Goal: Transaction & Acquisition: Book appointment/travel/reservation

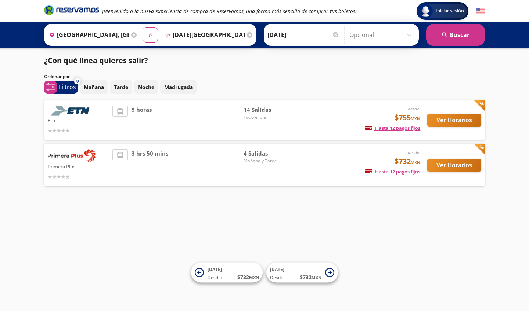
click at [62, 155] on img at bounding box center [72, 155] width 48 height 12
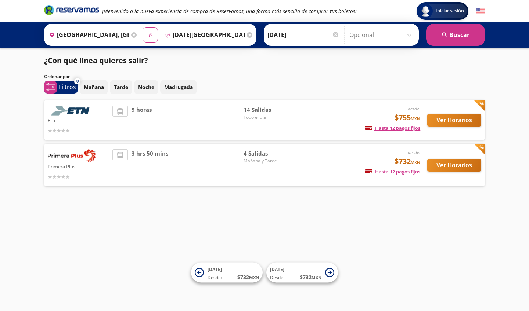
click at [62, 157] on img at bounding box center [72, 155] width 48 height 12
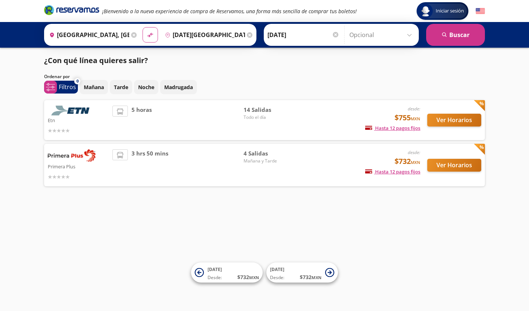
click at [62, 157] on img at bounding box center [72, 155] width 48 height 12
click at [61, 157] on img at bounding box center [72, 155] width 48 height 12
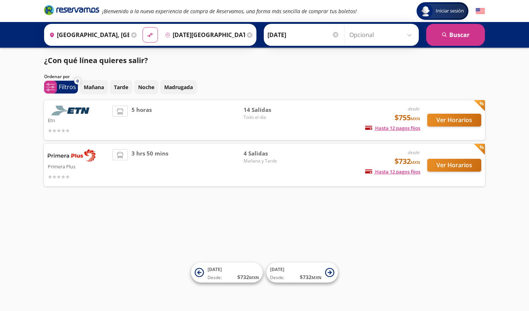
click at [61, 157] on img at bounding box center [72, 155] width 48 height 12
click at [199, 273] on icon at bounding box center [199, 273] width 4 height 4
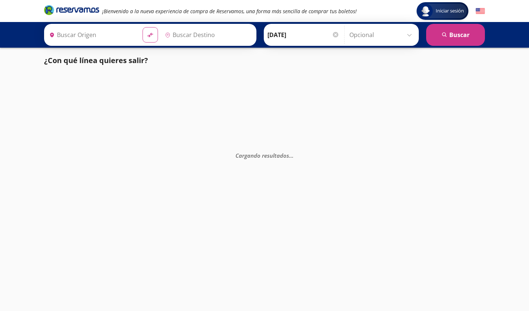
type input "[GEOGRAPHIC_DATA], [GEOGRAPHIC_DATA]"
type input "[DATE][GEOGRAPHIC_DATA][PERSON_NAME], [GEOGRAPHIC_DATA]"
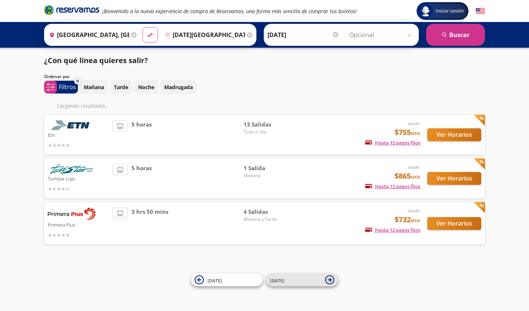
click at [286, 283] on span "[DATE]" at bounding box center [295, 280] width 51 height 9
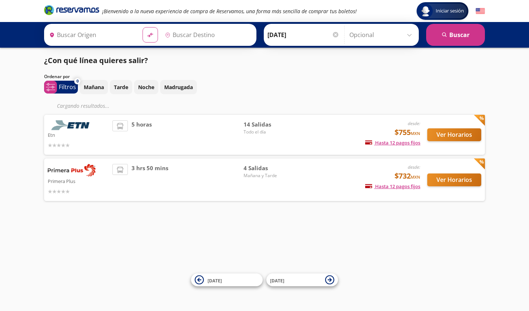
type input "[GEOGRAPHIC_DATA], [GEOGRAPHIC_DATA]"
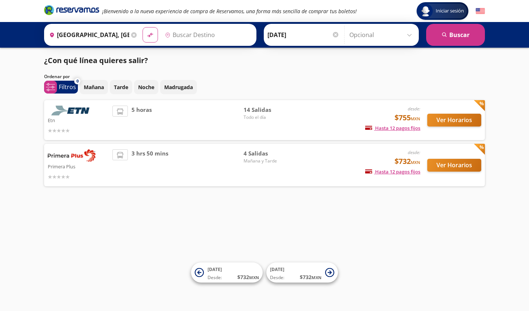
type input "[DATE][GEOGRAPHIC_DATA][PERSON_NAME], [GEOGRAPHIC_DATA]"
click at [451, 166] on button "Ver Horarios" at bounding box center [454, 165] width 54 height 13
click at [81, 111] on img at bounding box center [72, 111] width 48 height 10
click at [440, 118] on button "Ver Horarios" at bounding box center [454, 120] width 54 height 13
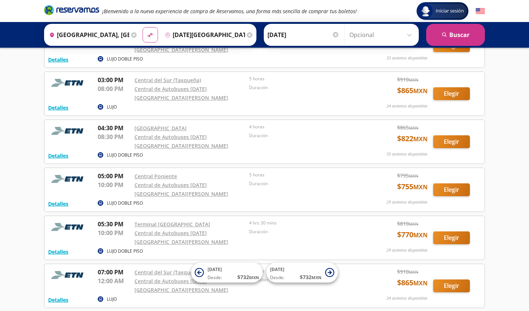
scroll to position [448, 0]
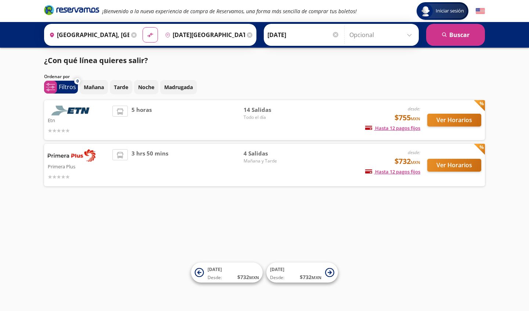
click at [86, 118] on p "Etn" at bounding box center [78, 120] width 61 height 9
click at [81, 111] on img at bounding box center [72, 111] width 48 height 10
click at [442, 121] on button "Ver Horarios" at bounding box center [454, 120] width 54 height 13
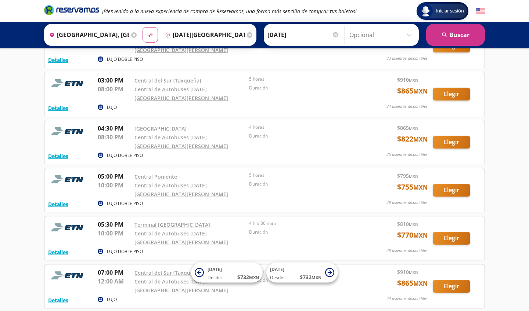
scroll to position [448, 0]
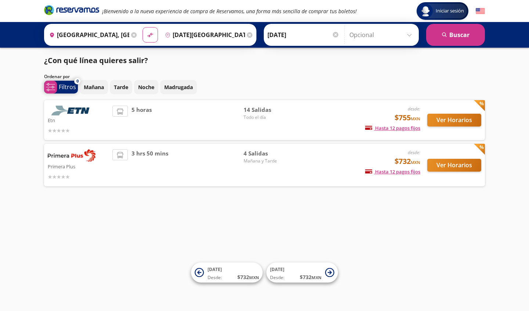
click at [51, 87] on icon at bounding box center [50, 87] width 9 height 8
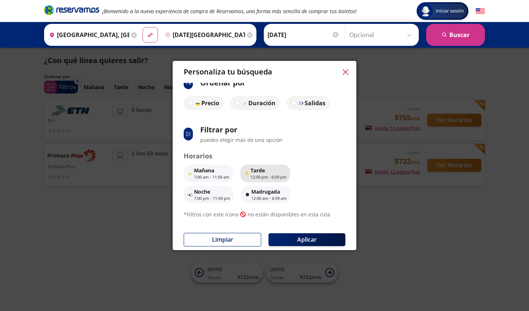
scroll to position [10, 0]
click at [254, 197] on p "12:00 am - 6:59 am" at bounding box center [268, 199] width 35 height 6
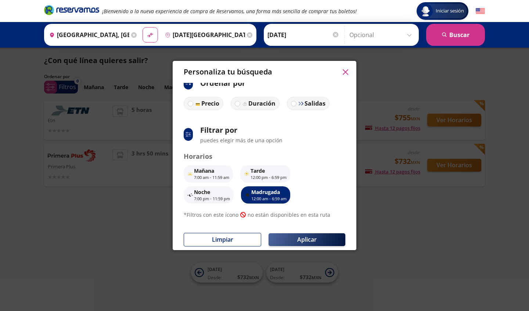
click at [294, 237] on button "Aplicar" at bounding box center [306, 240] width 77 height 13
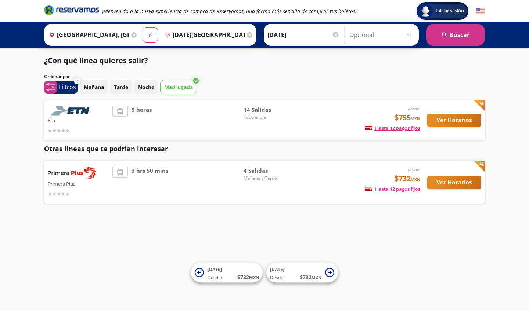
click at [83, 180] on p "Primera Plus" at bounding box center [78, 183] width 61 height 9
click at [449, 181] on button "Ver Horarios" at bounding box center [454, 182] width 54 height 13
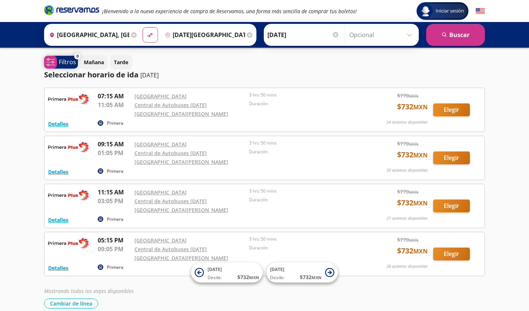
click at [62, 60] on p "Filtros" at bounding box center [67, 62] width 17 height 9
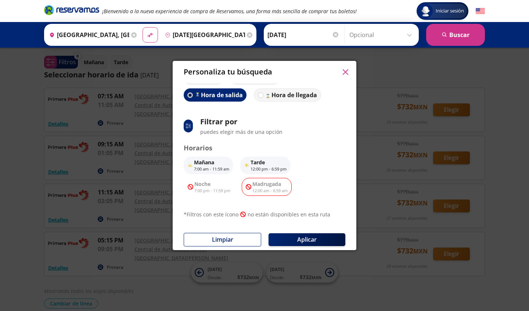
scroll to position [35, 0]
click at [260, 188] on p "12:00 am - 6:59 am" at bounding box center [269, 191] width 35 height 6
click at [250, 159] on button "Tarde 12:00 pm - 6:59 pm" at bounding box center [265, 166] width 50 height 18
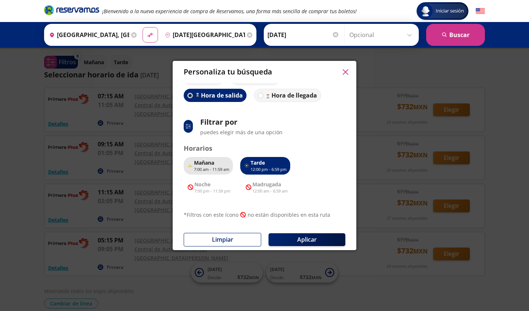
click at [212, 158] on button "Mañana 7:00 am - 11:59 am" at bounding box center [208, 166] width 49 height 18
click at [257, 167] on p "12:00 pm - 6:59 pm" at bounding box center [268, 170] width 36 height 6
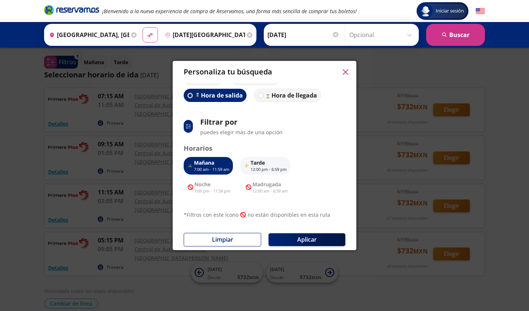
click at [347, 70] on icon "button" at bounding box center [346, 72] width 6 height 6
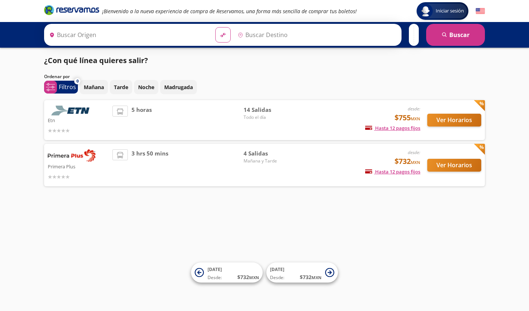
type input "[GEOGRAPHIC_DATA], [GEOGRAPHIC_DATA]"
type input "[DATE][GEOGRAPHIC_DATA][PERSON_NAME], [GEOGRAPHIC_DATA]"
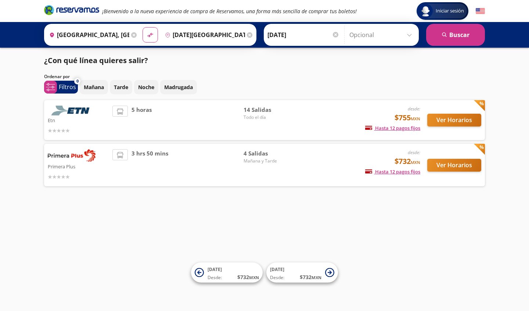
click at [231, 110] on div "5 horas" at bounding box center [177, 120] width 131 height 29
click at [464, 119] on button "Ver Horarios" at bounding box center [454, 120] width 54 height 13
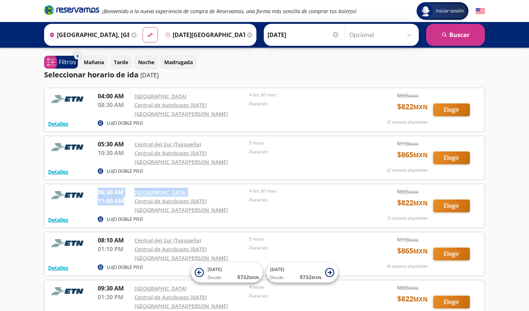
drag, startPoint x: 98, startPoint y: 185, endPoint x: 126, endPoint y: 190, distance: 29.1
click at [126, 190] on div "06:30 AM Central del Norte 11:00 AM Central de Autobuses San Miguel de Allende …" at bounding box center [229, 201] width 262 height 26
click at [0, 194] on div "Iniciar sesión Iniciar sesión ¡Bienvenido a la nueva experiencia de compra de R…" at bounding box center [264, 317] width 529 height 634
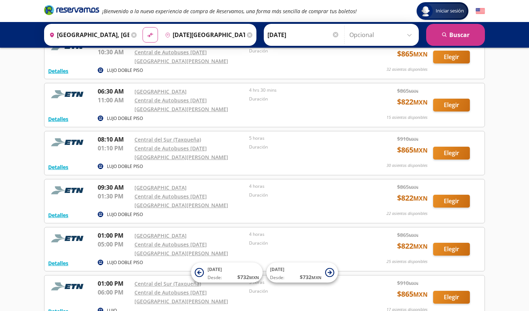
scroll to position [101, 0]
drag, startPoint x: 97, startPoint y: 169, endPoint x: 102, endPoint y: 183, distance: 15.0
click at [102, 183] on div "Detalles LUJO DOBLE PISO 09:30 AM Central del Norte 01:30 PM Central de Autobus…" at bounding box center [264, 201] width 433 height 36
click at [5, 164] on div "Iniciar sesión Iniciar sesión ¡Bienvenido a la nueva experiencia de compra de R…" at bounding box center [264, 216] width 529 height 634
